Goal: Navigation & Orientation: Find specific page/section

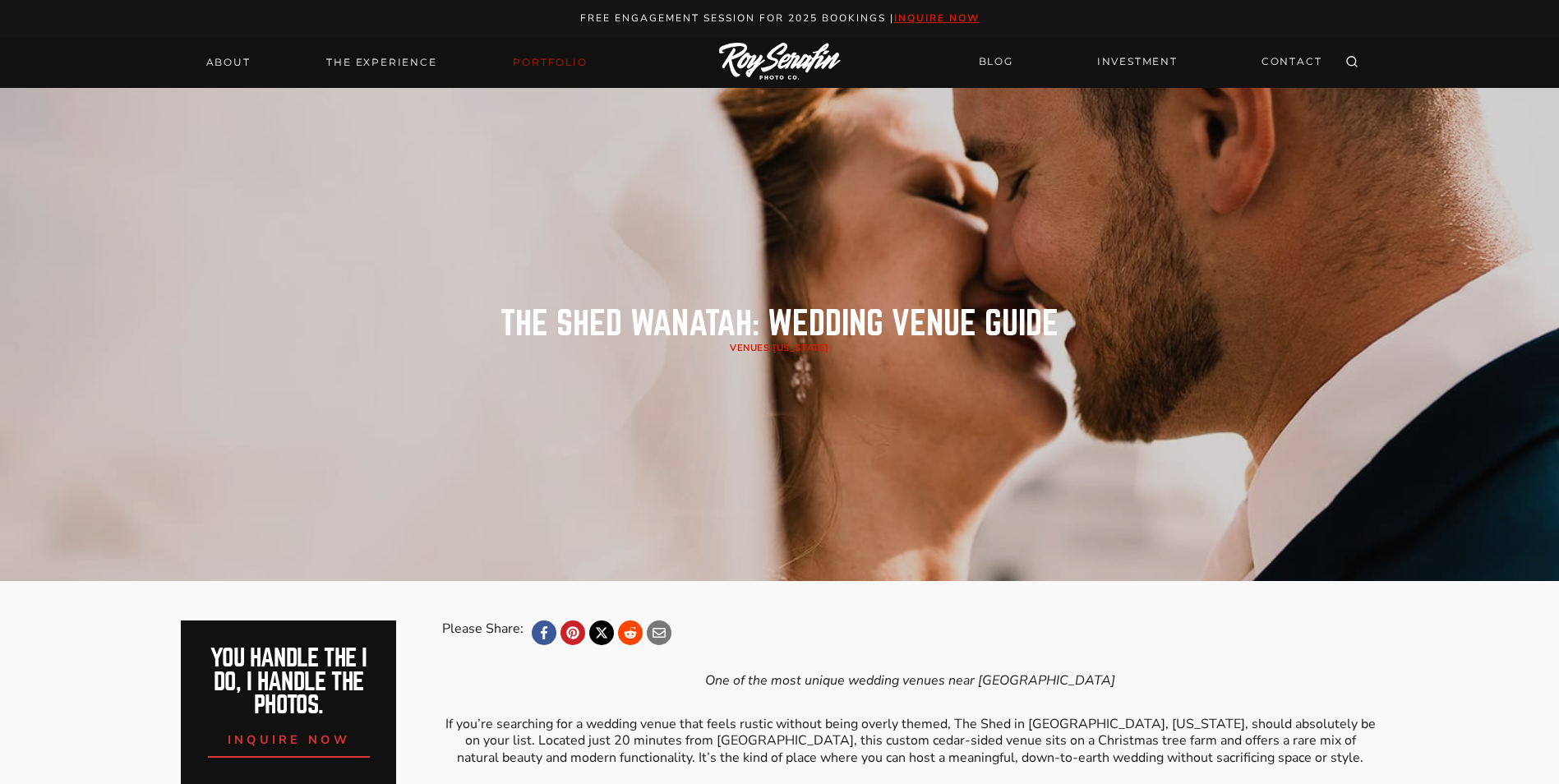
click at [526, 60] on link "Portfolio" at bounding box center [550, 62] width 93 height 23
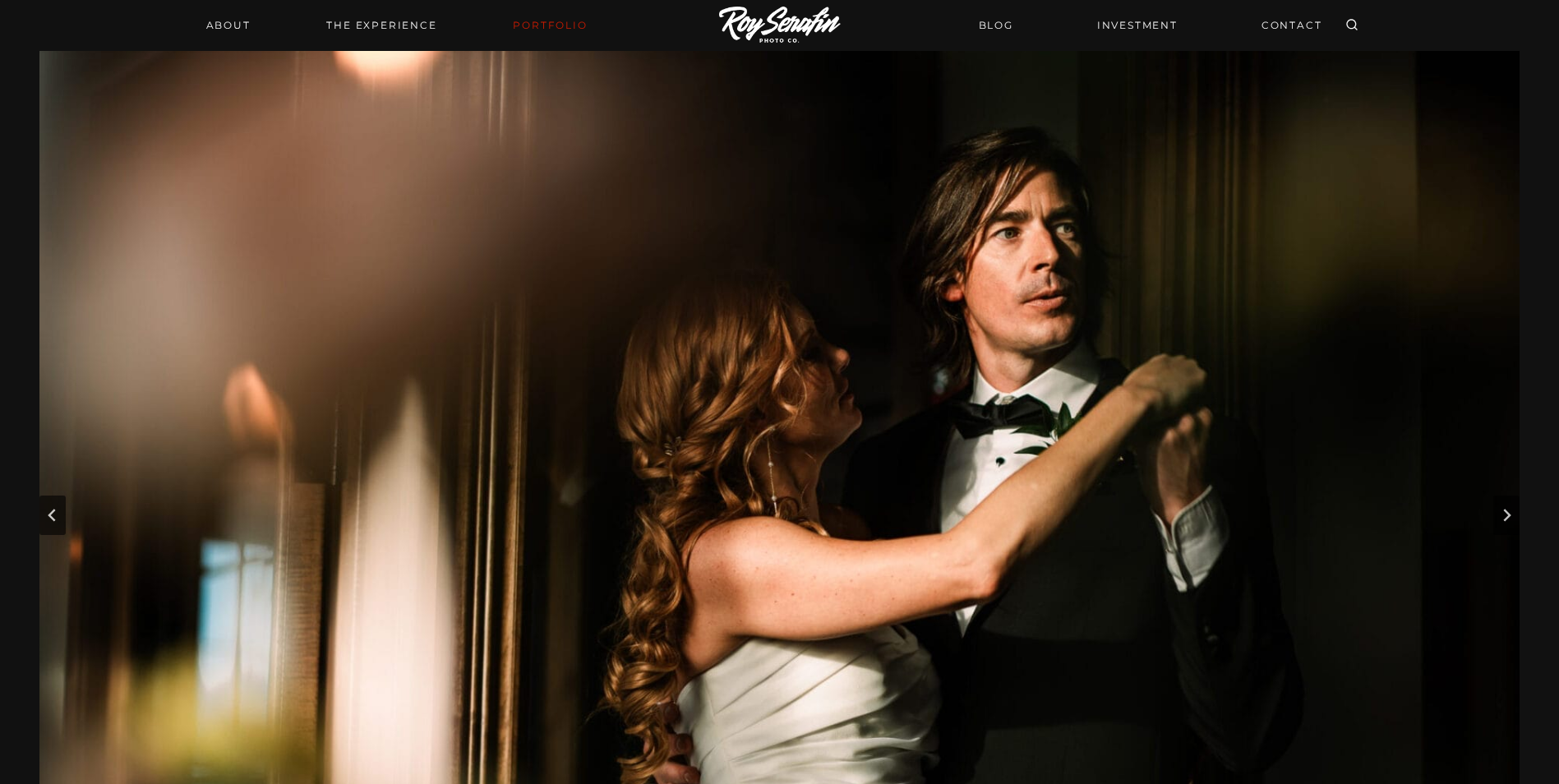
scroll to position [99, 0]
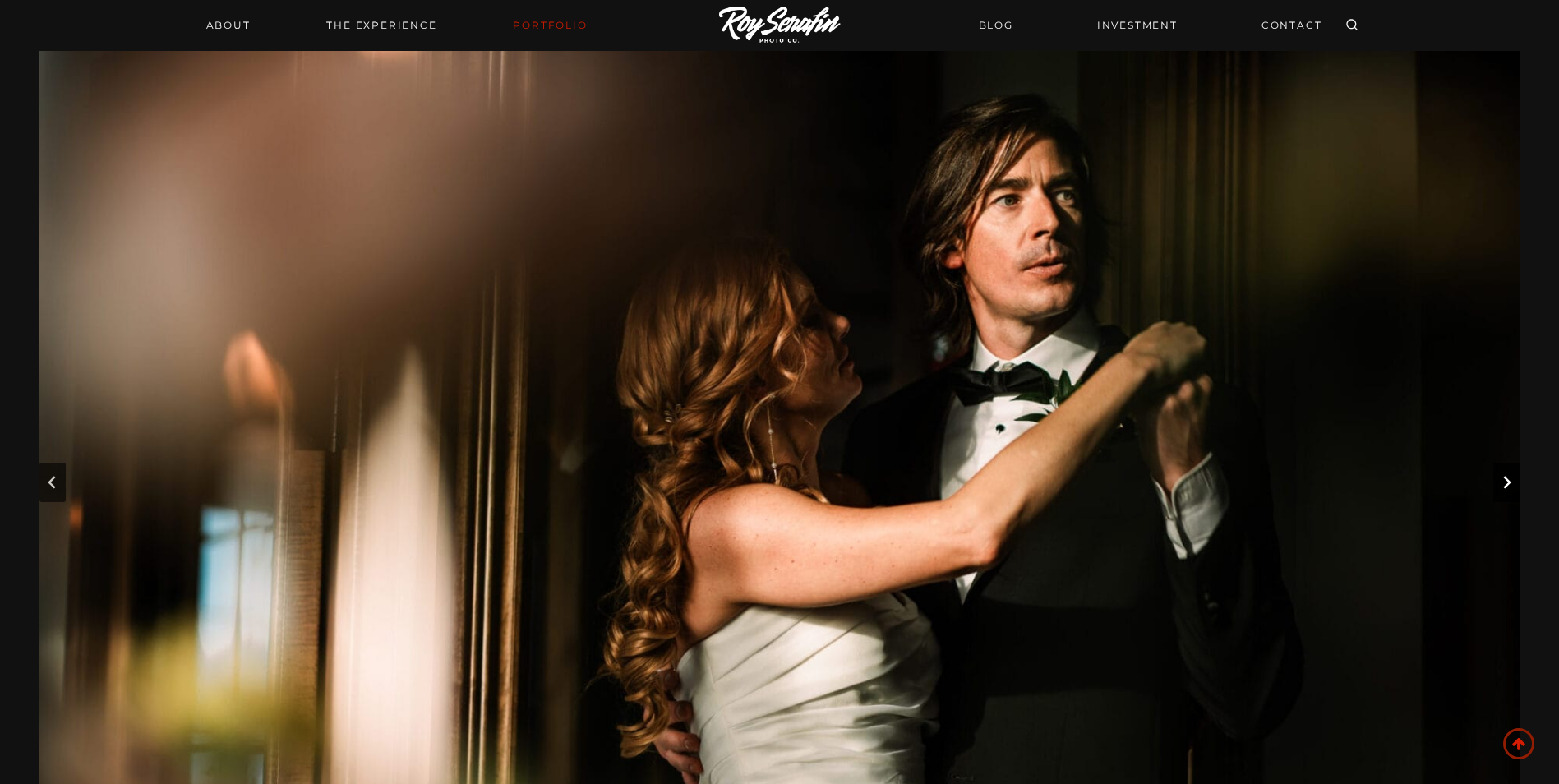
click at [1503, 483] on icon "Next slide" at bounding box center [1507, 482] width 13 height 13
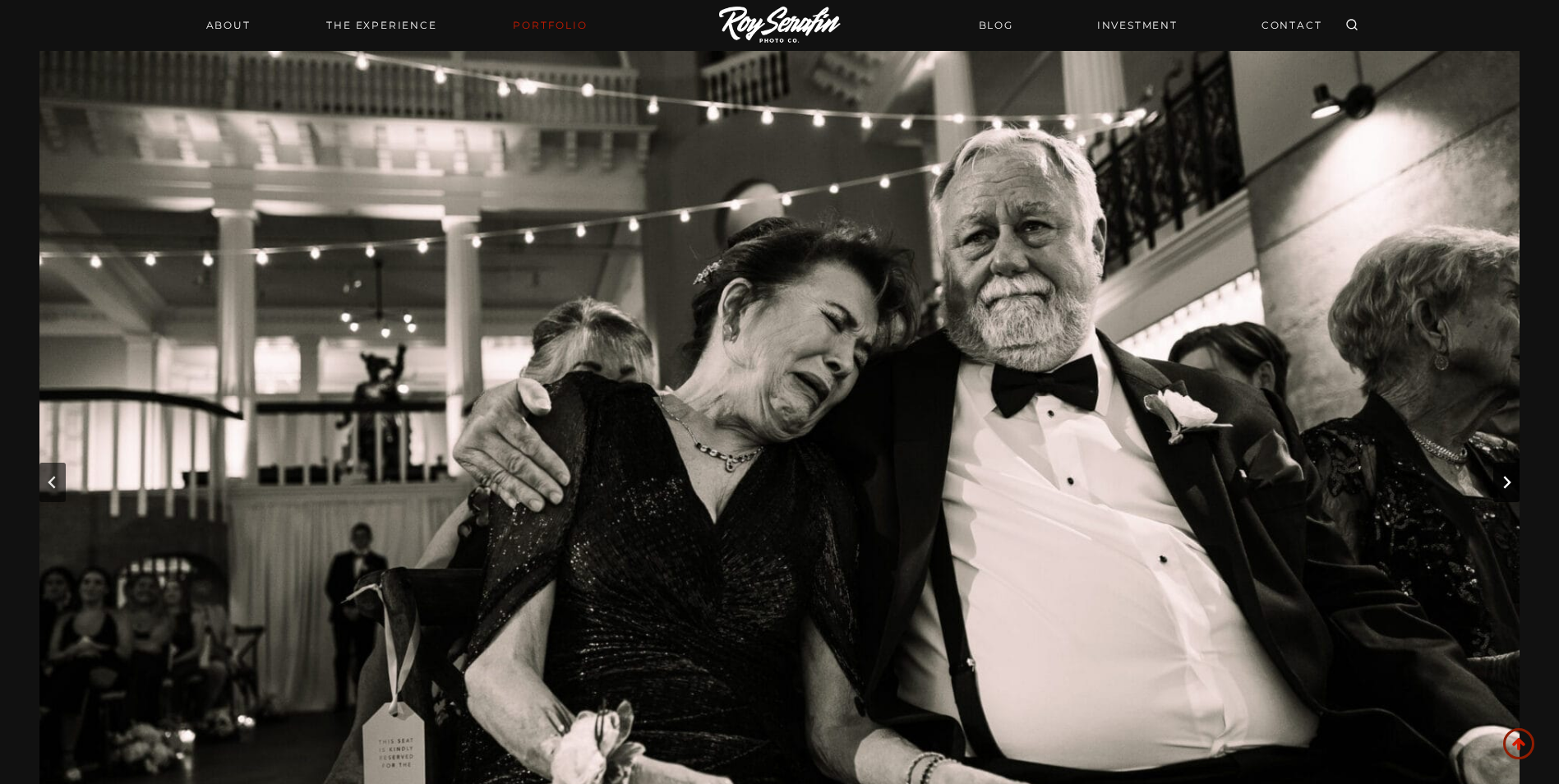
click at [1503, 483] on icon "Next slide" at bounding box center [1507, 482] width 13 height 13
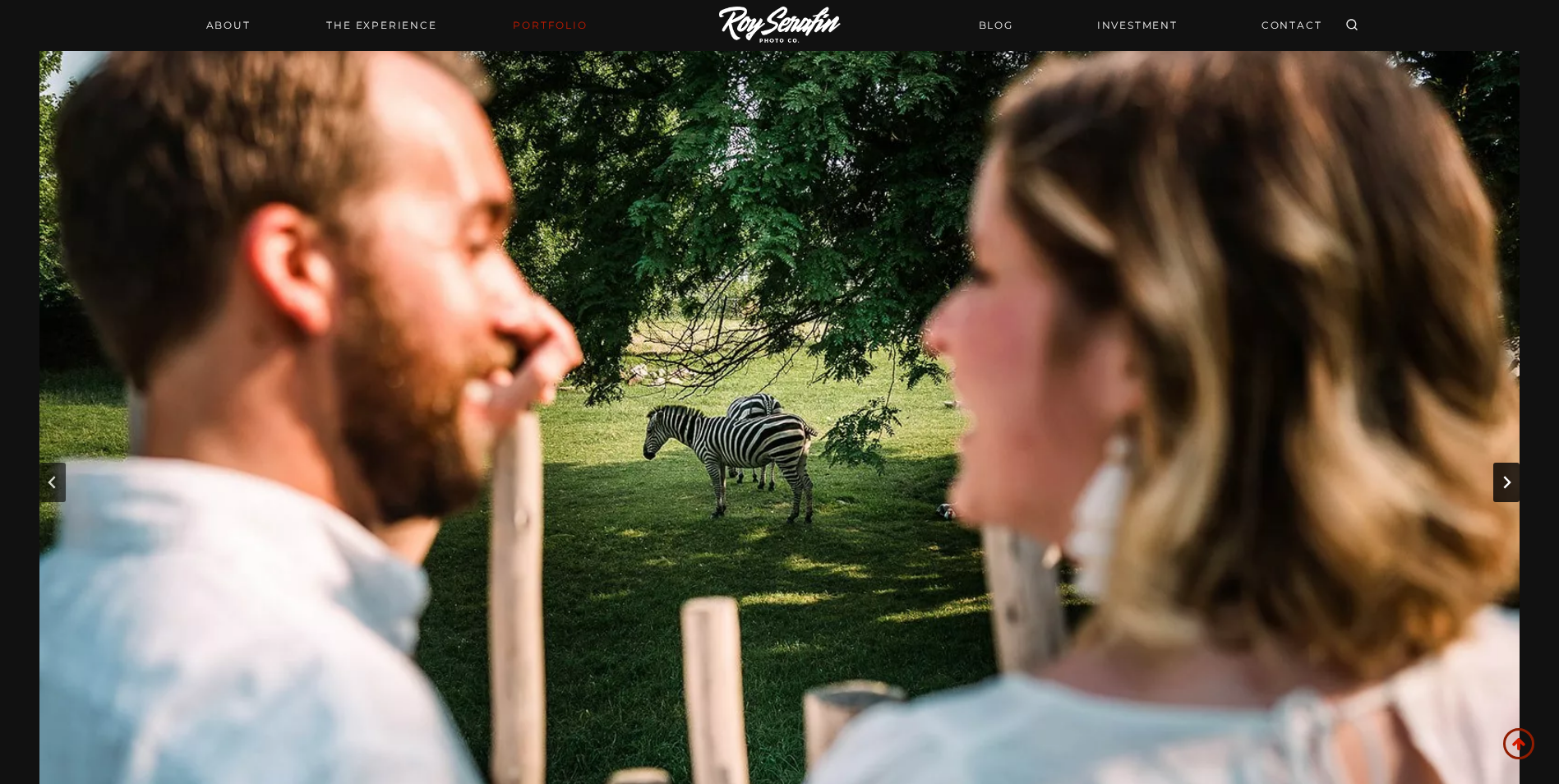
click at [1503, 483] on icon "Next slide" at bounding box center [1507, 482] width 13 height 13
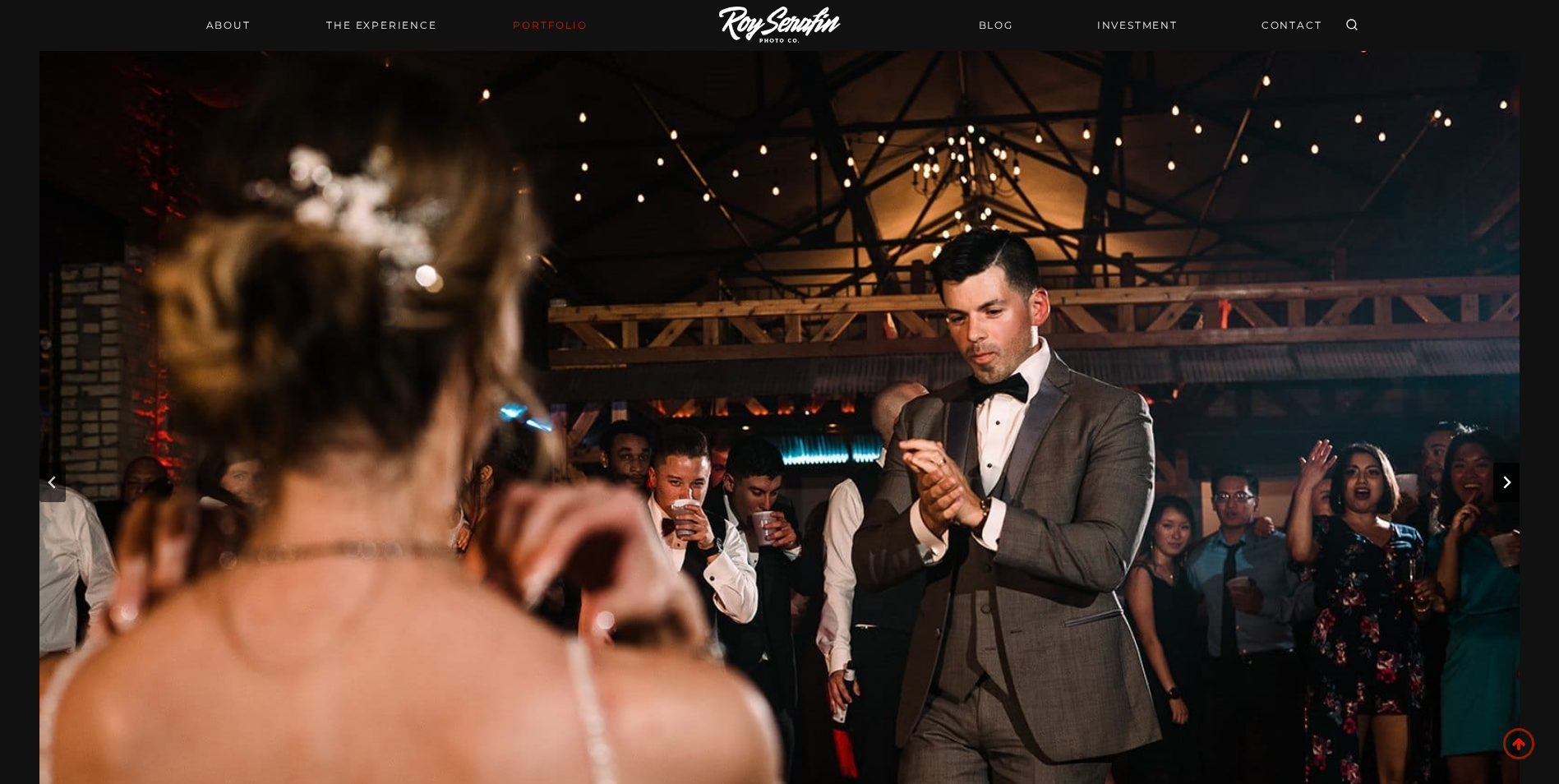
click at [1503, 483] on icon "Next slide" at bounding box center [1507, 482] width 13 height 13
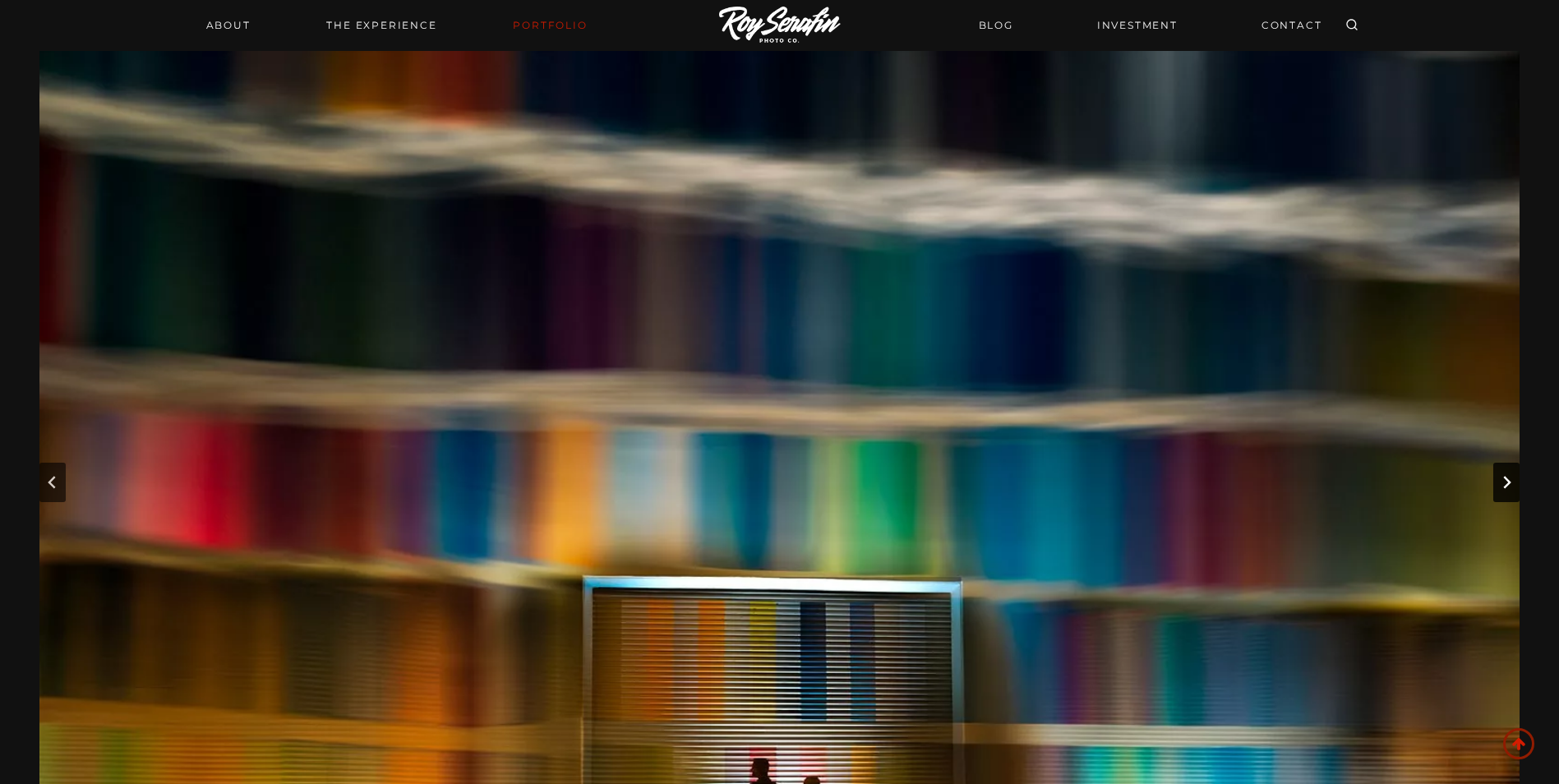
click at [1503, 483] on icon "Next slide" at bounding box center [1507, 482] width 13 height 13
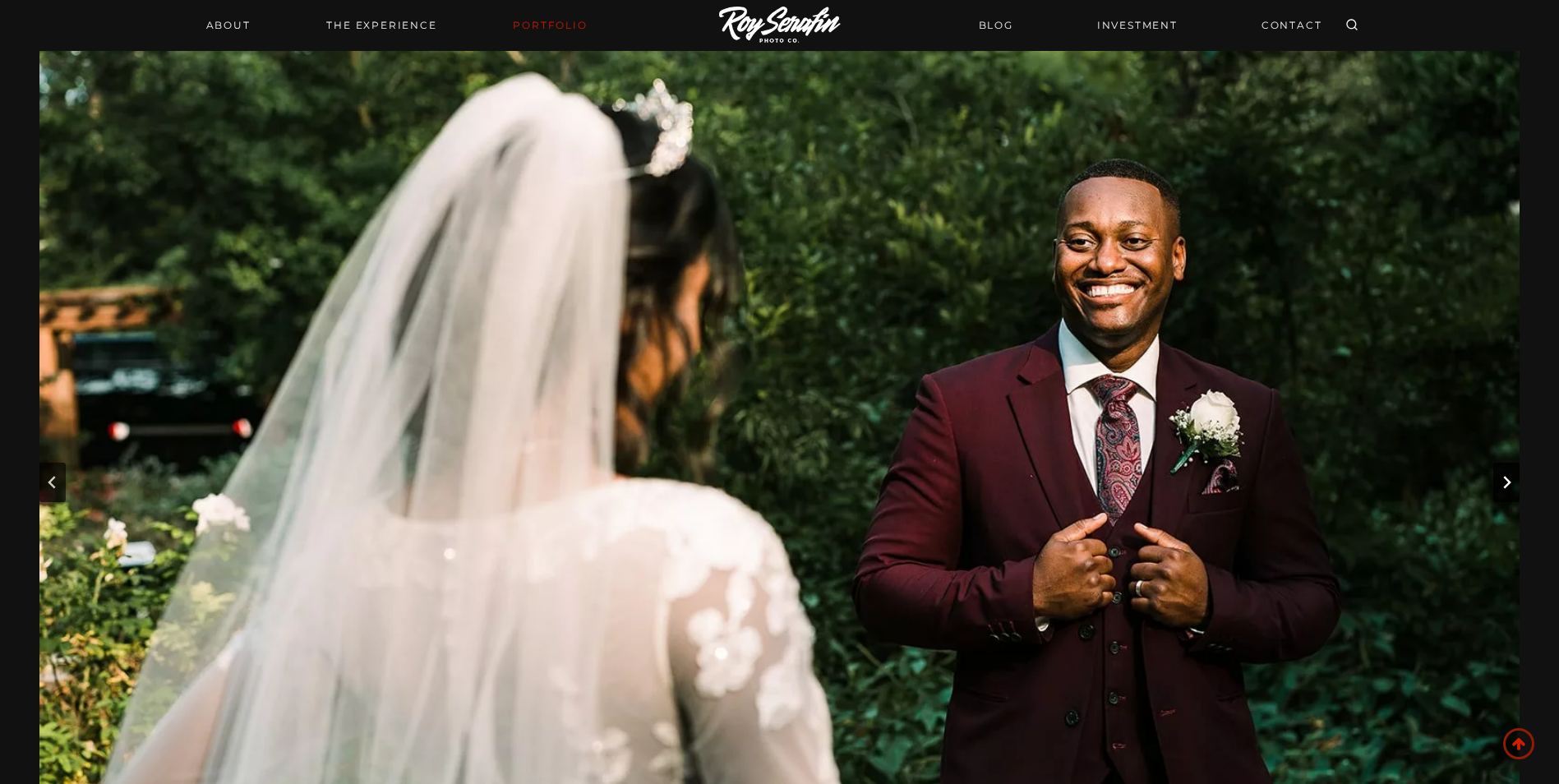
click at [1503, 483] on icon "Next slide" at bounding box center [1507, 482] width 13 height 13
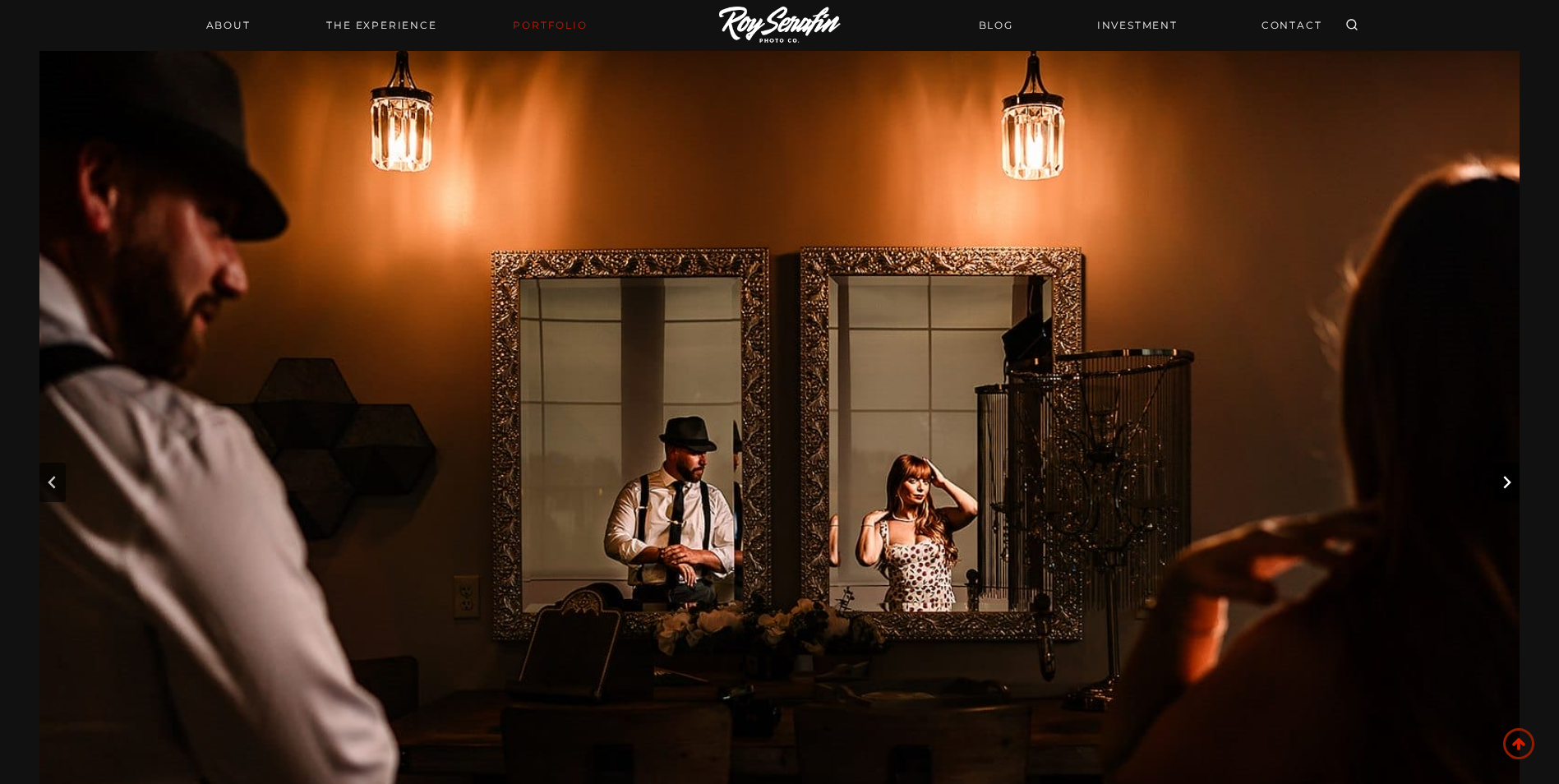
click at [1503, 483] on icon "Next slide" at bounding box center [1507, 482] width 13 height 13
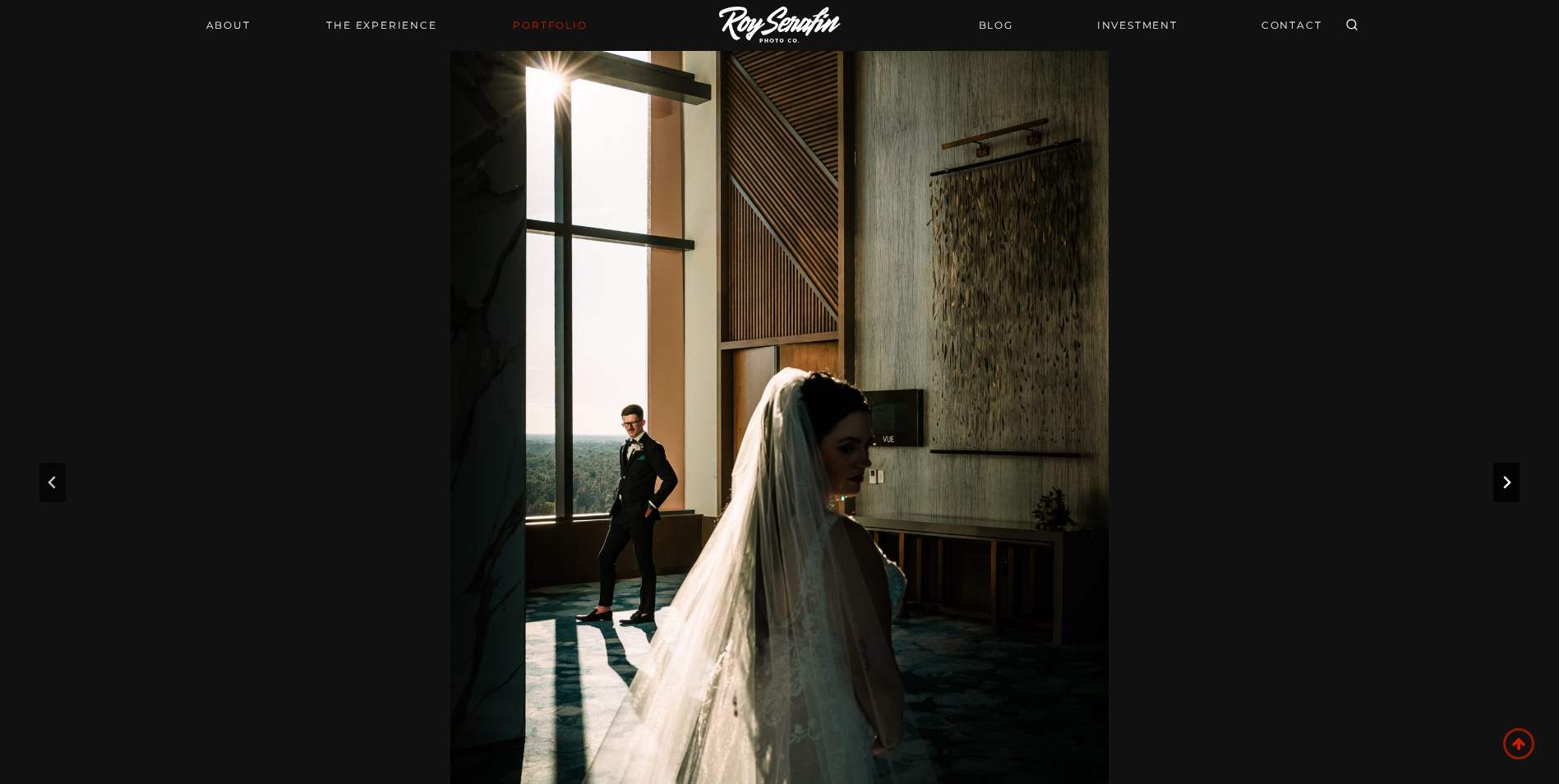
click at [1503, 483] on icon "Next slide" at bounding box center [1507, 482] width 13 height 13
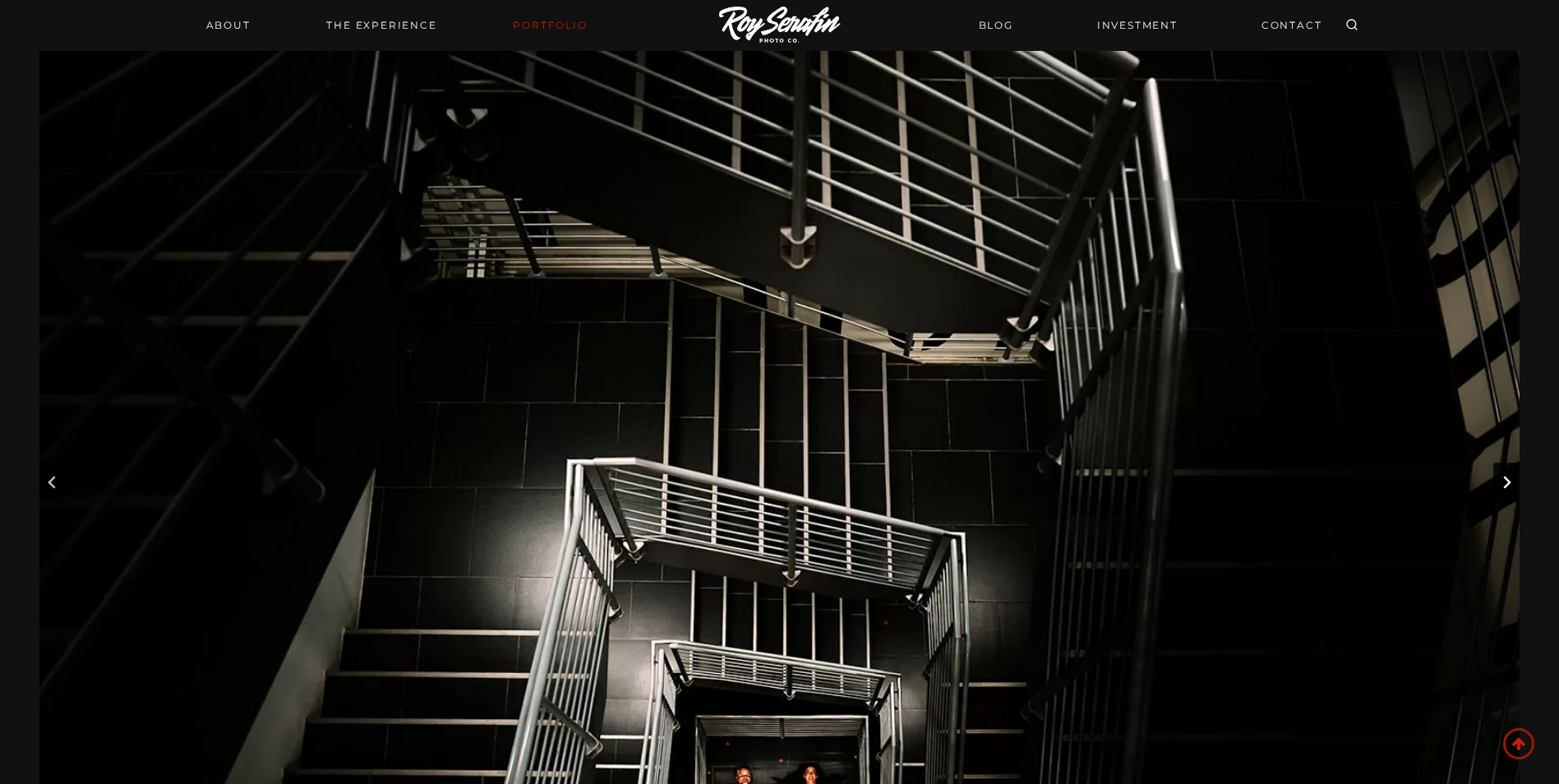
click at [1503, 483] on icon "Next slide" at bounding box center [1507, 482] width 13 height 13
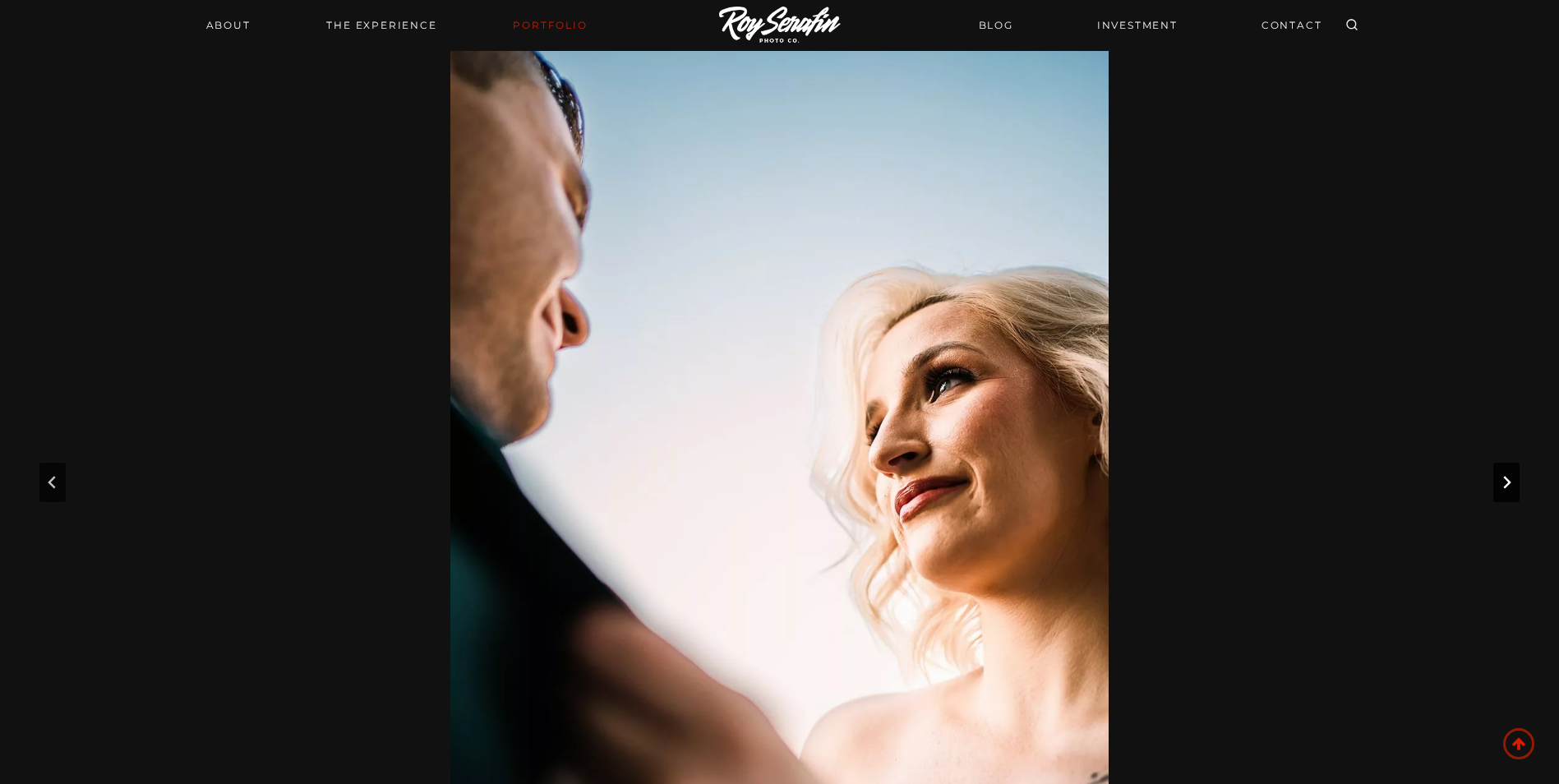
click at [1503, 483] on icon "Next slide" at bounding box center [1507, 482] width 13 height 13
